Goal: Information Seeking & Learning: Learn about a topic

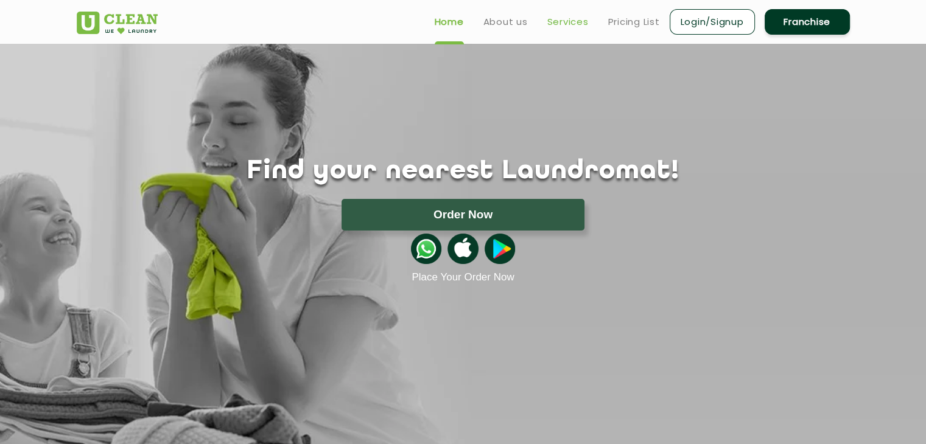
drag, startPoint x: 585, startPoint y: 29, endPoint x: 567, endPoint y: 23, distance: 19.3
click at [585, 29] on ul "Home About us Services Pricing List Login/Signup Franchise" at bounding box center [637, 21] width 425 height 29
click at [565, 23] on link "Services" at bounding box center [567, 22] width 41 height 15
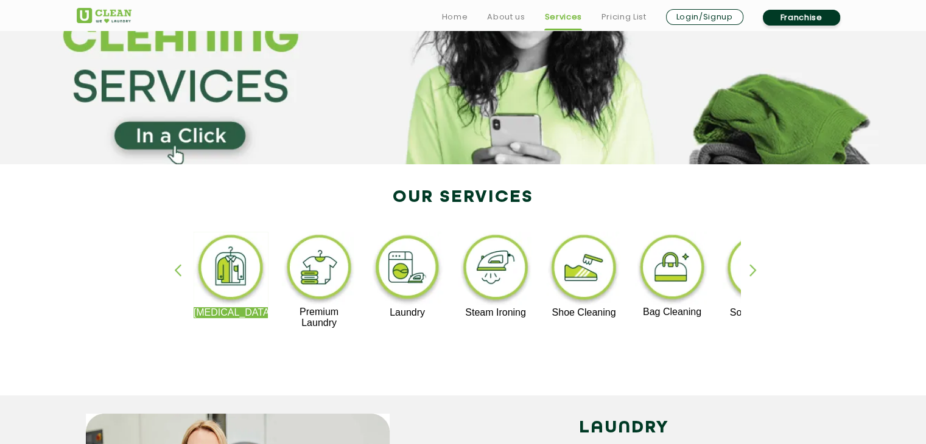
scroll to position [122, 0]
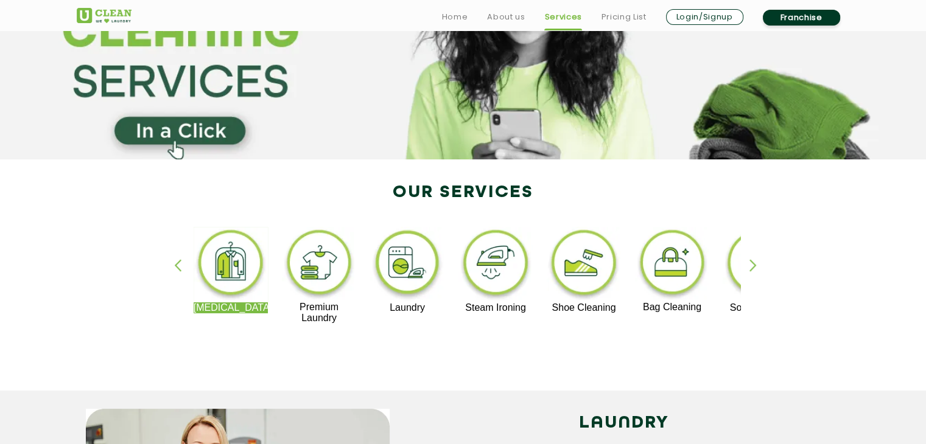
click at [597, 270] on img at bounding box center [584, 265] width 75 height 76
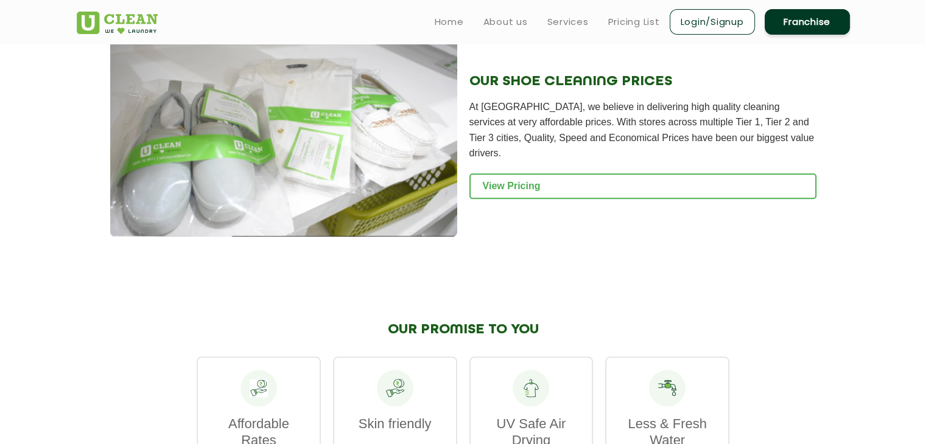
scroll to position [1218, 0]
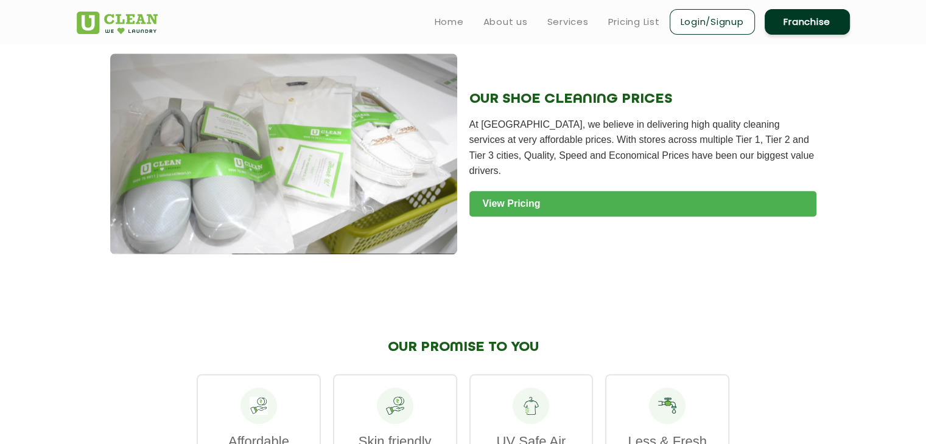
click at [580, 202] on link "View Pricing" at bounding box center [642, 204] width 347 height 26
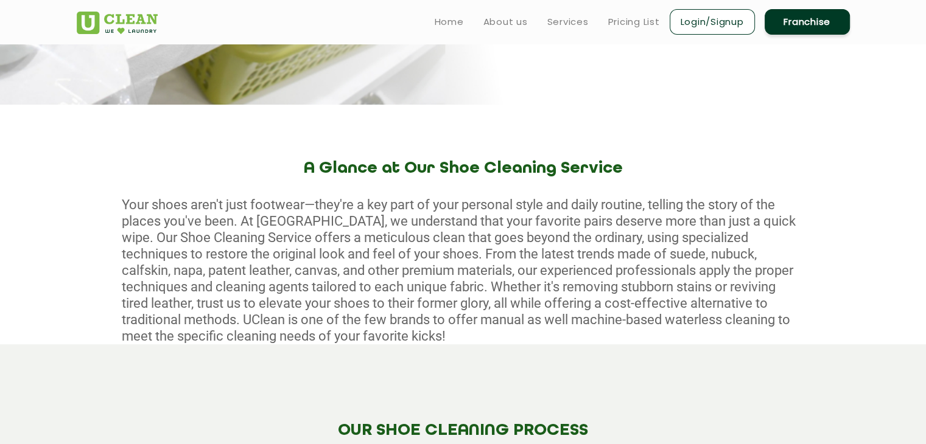
scroll to position [0, 0]
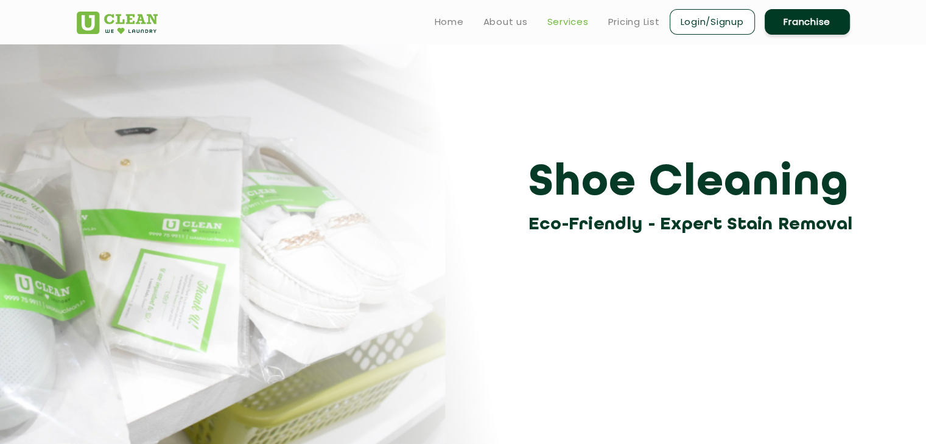
click at [569, 23] on link "Services" at bounding box center [567, 22] width 41 height 15
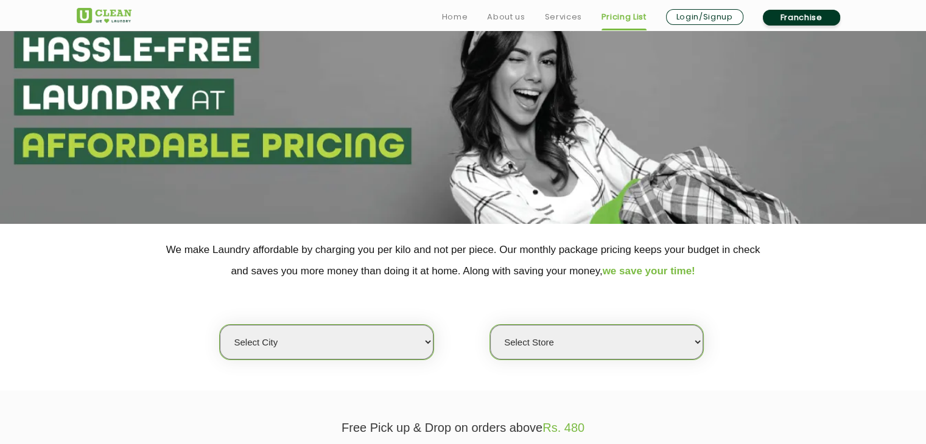
scroll to position [122, 0]
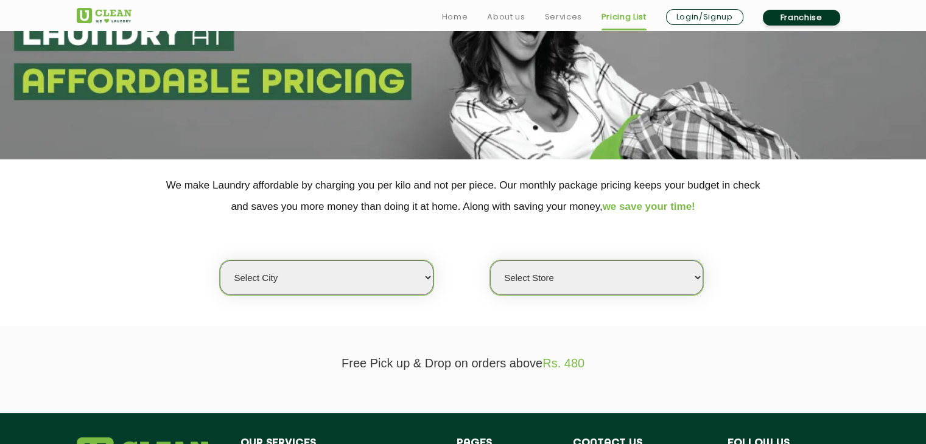
click at [343, 286] on select "Select city Aalo Agartala Agra Ahmedabad Akola Aligarh Alwar - UClean Select Am…" at bounding box center [326, 278] width 213 height 35
select select "105"
click at [220, 261] on select "Select city Aalo Agartala Agra Ahmedabad Akola Aligarh Alwar - UClean Select Am…" at bounding box center [326, 278] width 213 height 35
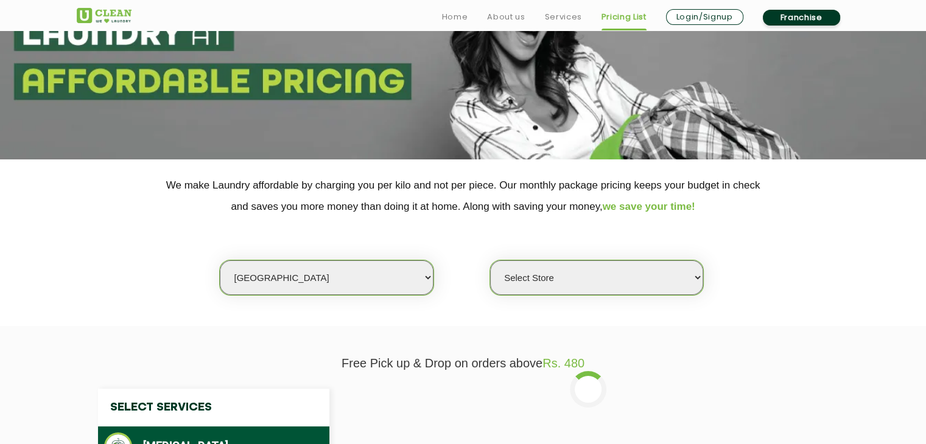
click at [583, 283] on select "Select Store UClean Mangalore" at bounding box center [596, 278] width 213 height 35
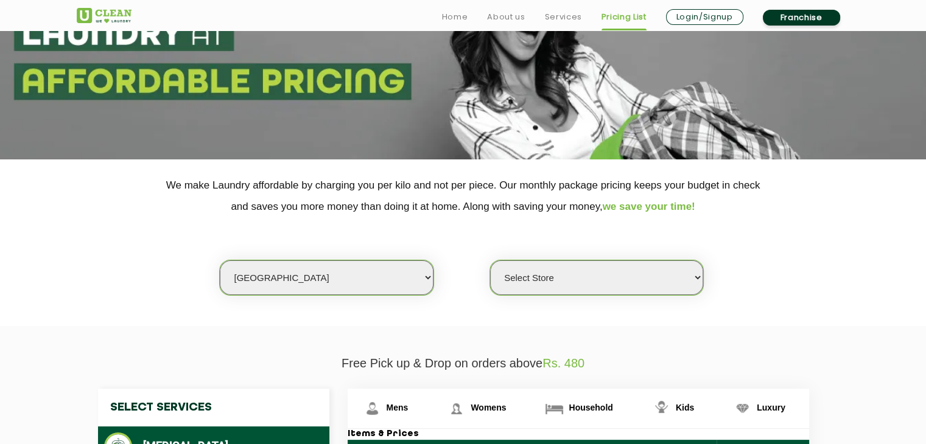
select select "318"
click at [490, 261] on select "Select Store UClean Mangalore" at bounding box center [596, 278] width 213 height 35
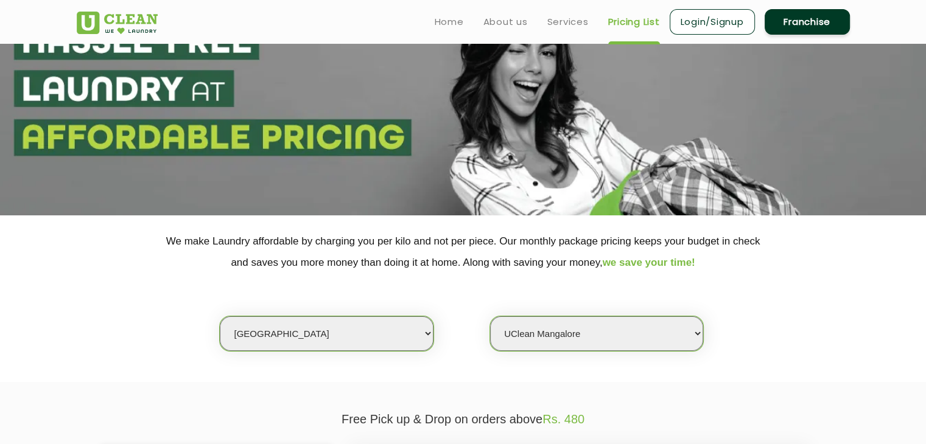
scroll to position [0, 0]
